Goal: Check status: Check status

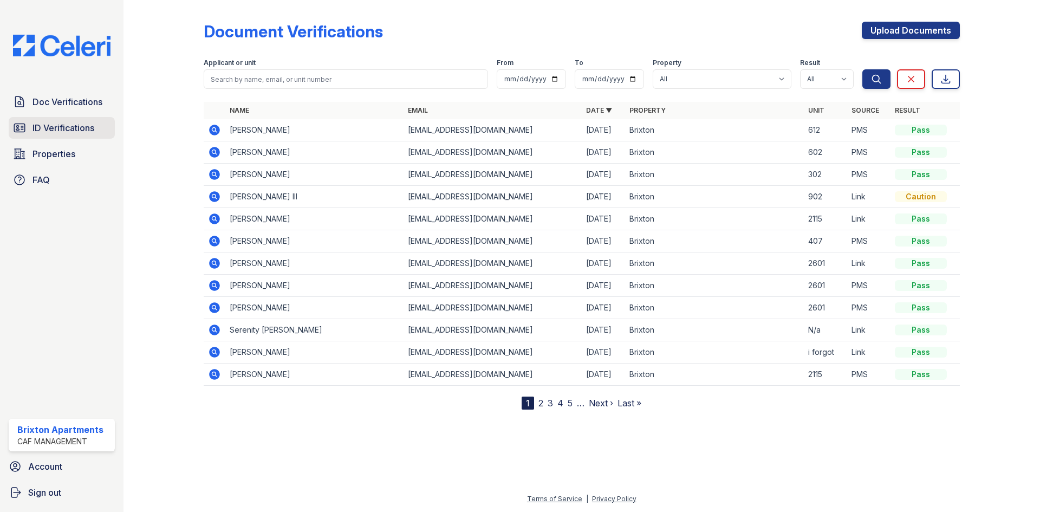
click at [42, 125] on span "ID Verifications" at bounding box center [64, 127] width 62 height 13
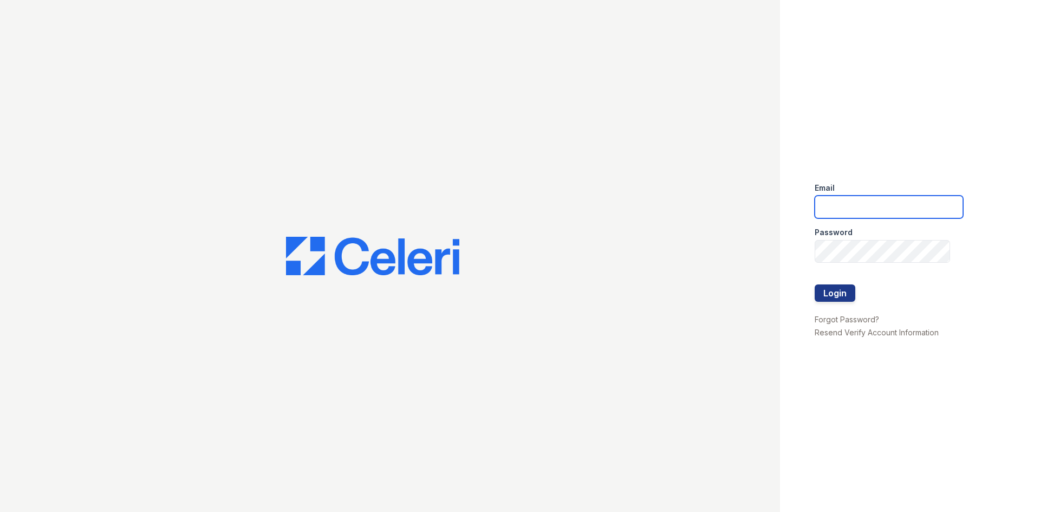
type input "brixton.pm@cafmanagement.com"
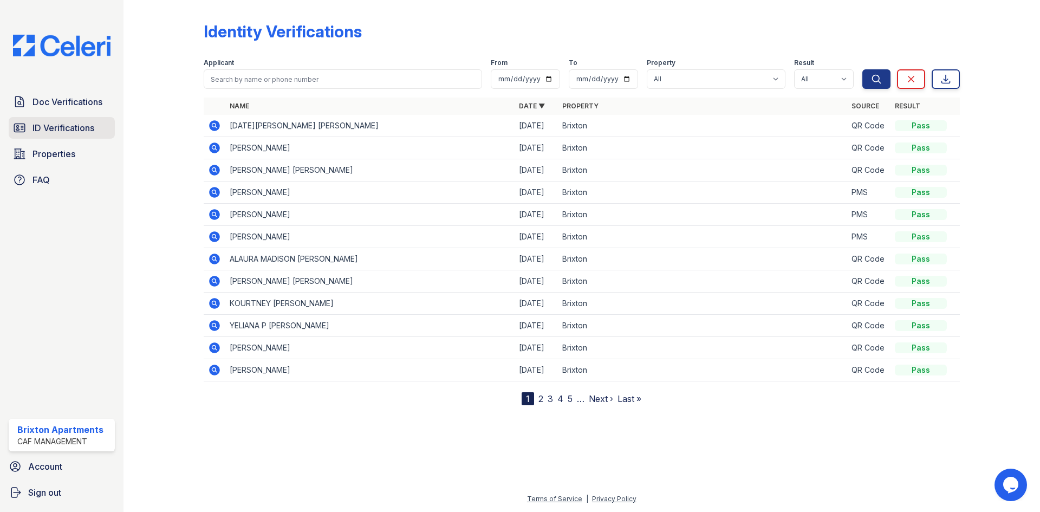
click at [57, 133] on span "ID Verifications" at bounding box center [64, 127] width 62 height 13
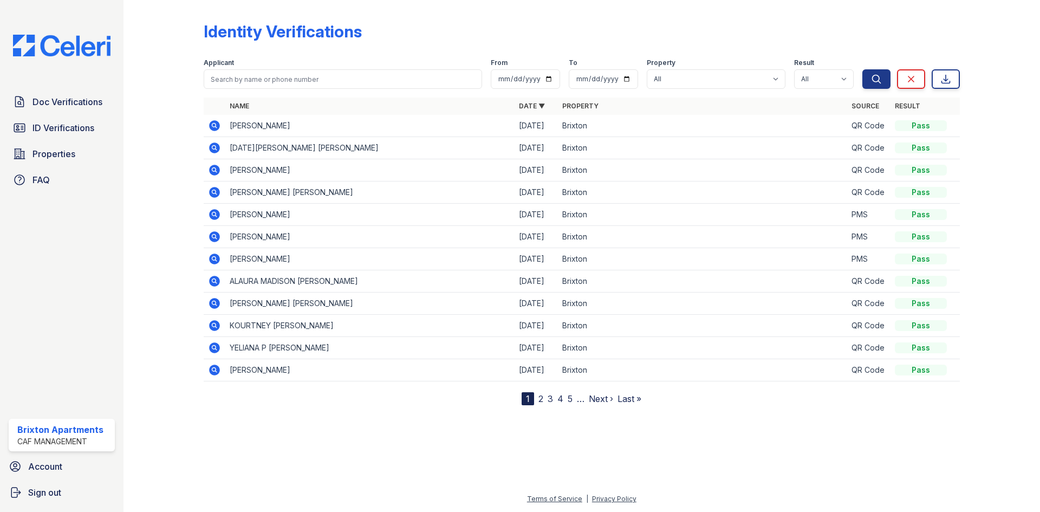
click at [217, 126] on icon at bounding box center [214, 125] width 11 height 11
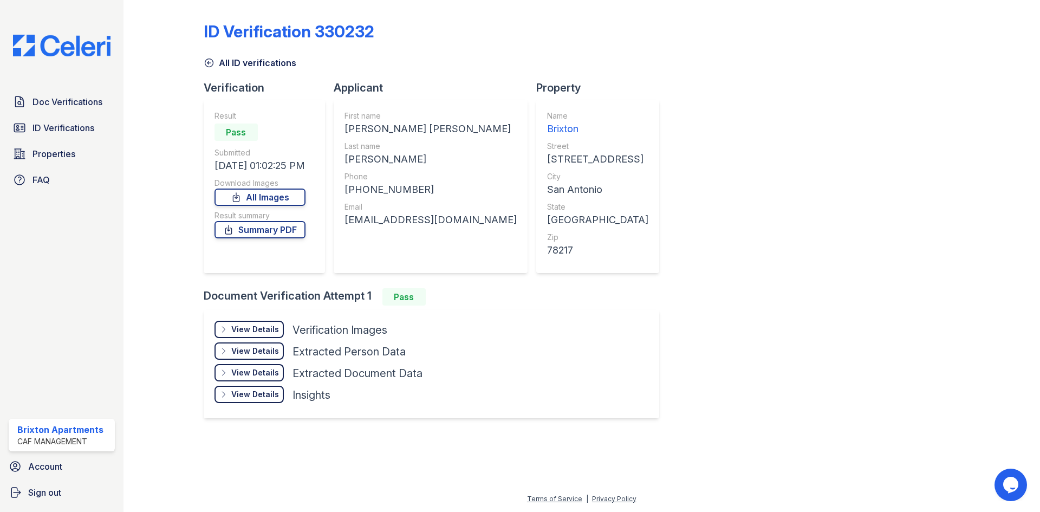
drag, startPoint x: 489, startPoint y: 216, endPoint x: 334, endPoint y: 235, distance: 156.1
click at [334, 235] on div "Verification Result Pass Submitted [DATE] 01:02:25 PM Download Images All Image…" at bounding box center [436, 184] width 464 height 208
drag, startPoint x: 395, startPoint y: 235, endPoint x: 410, endPoint y: 231, distance: 15.5
click at [397, 235] on div "First name [PERSON_NAME] [PERSON_NAME] Last name [PERSON_NAME] Phone [PHONE_NUM…" at bounding box center [431, 187] width 172 height 152
click at [484, 223] on div "[EMAIL_ADDRESS][DOMAIN_NAME]" at bounding box center [431, 219] width 172 height 15
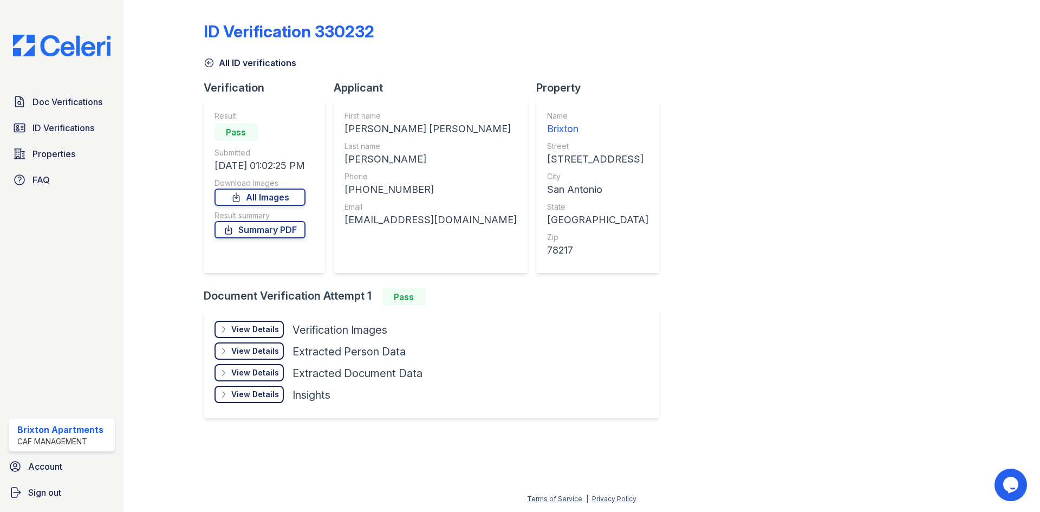
click at [473, 222] on div "[EMAIL_ADDRESS][DOMAIN_NAME]" at bounding box center [431, 219] width 172 height 15
click at [475, 222] on div "[EMAIL_ADDRESS][DOMAIN_NAME]" at bounding box center [431, 219] width 172 height 15
